Goal: Task Accomplishment & Management: Manage account settings

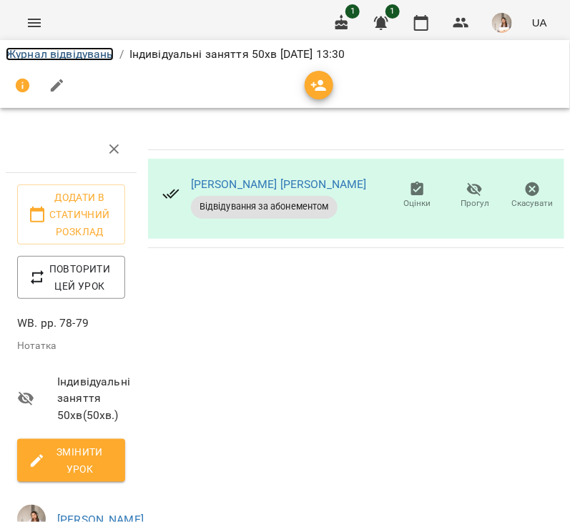
click at [54, 53] on link "Журнал відвідувань" at bounding box center [60, 54] width 108 height 14
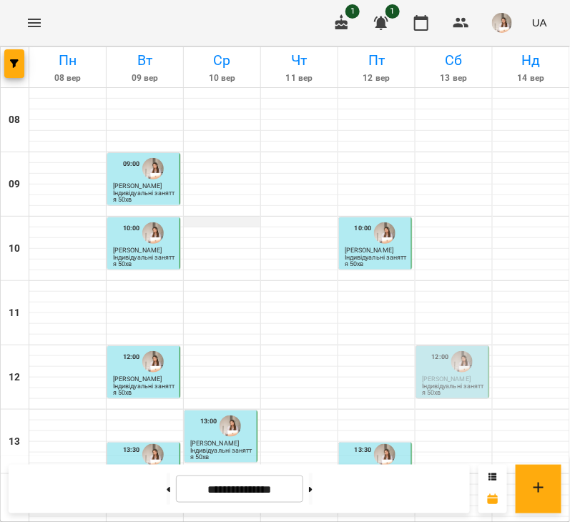
scroll to position [115, 0]
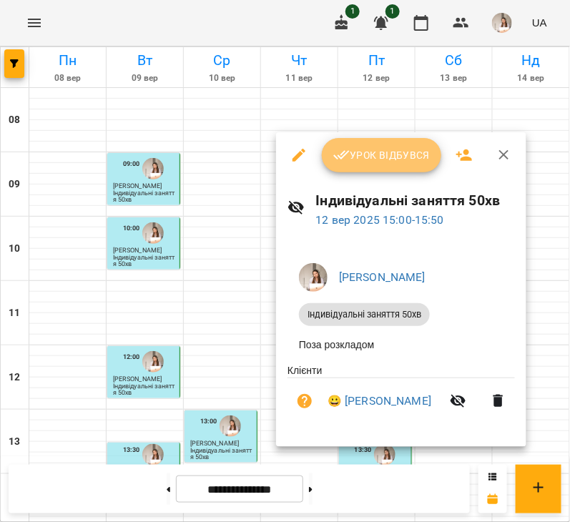
click at [341, 141] on button "Урок відбувся" at bounding box center [382, 155] width 120 height 34
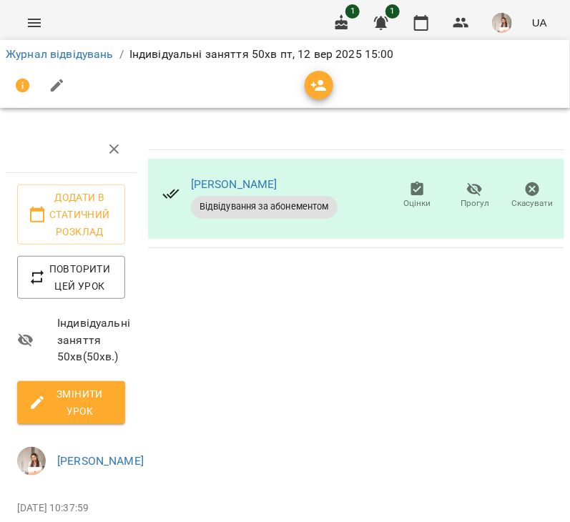
scroll to position [97, 0]
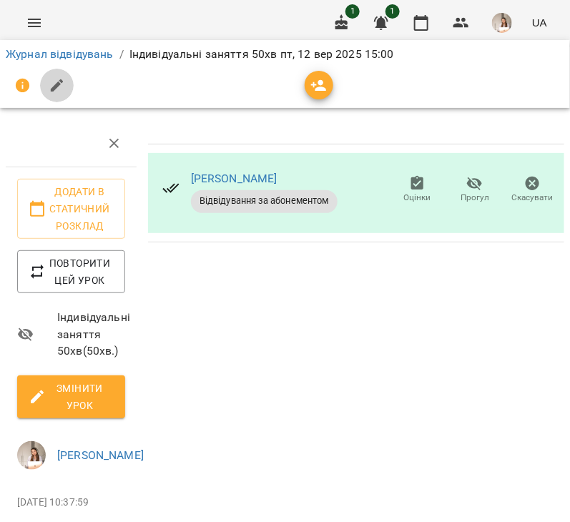
click at [52, 84] on icon "button" at bounding box center [57, 85] width 17 height 17
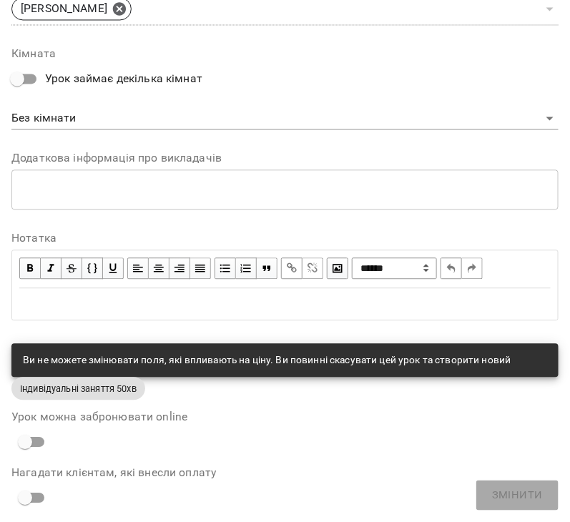
scroll to position [719, 0]
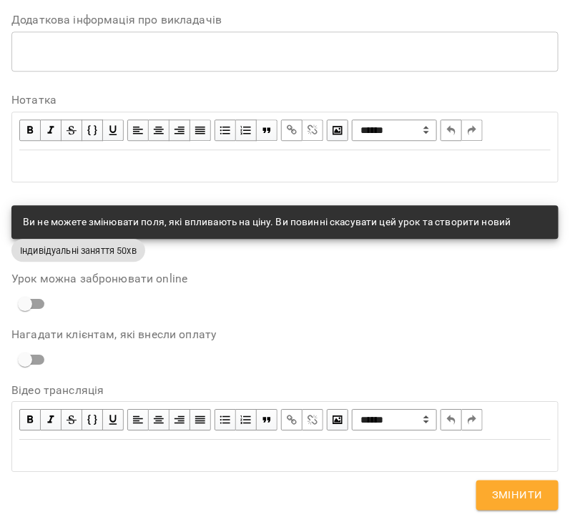
click at [102, 173] on div "Edit text" at bounding box center [285, 166] width 545 height 30
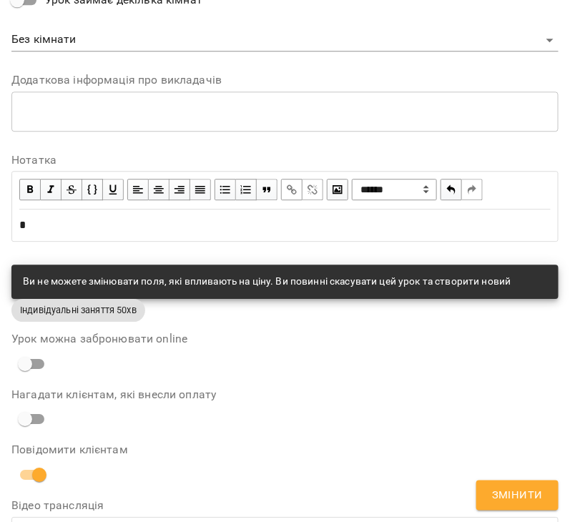
scroll to position [778, 0]
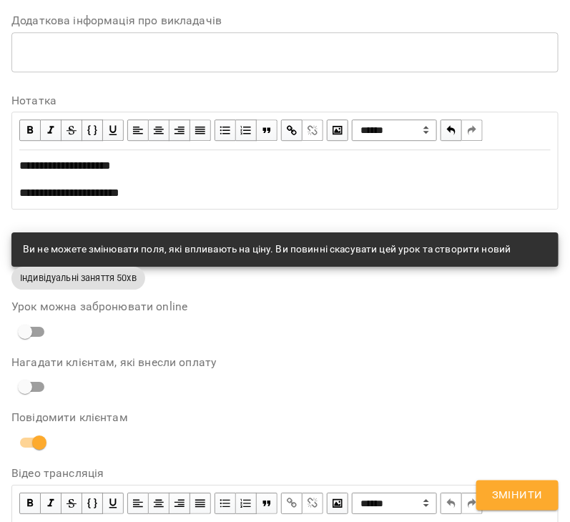
click at [540, 484] on button "Змінити" at bounding box center [518, 496] width 82 height 30
